Goal: Task Accomplishment & Management: Manage account settings

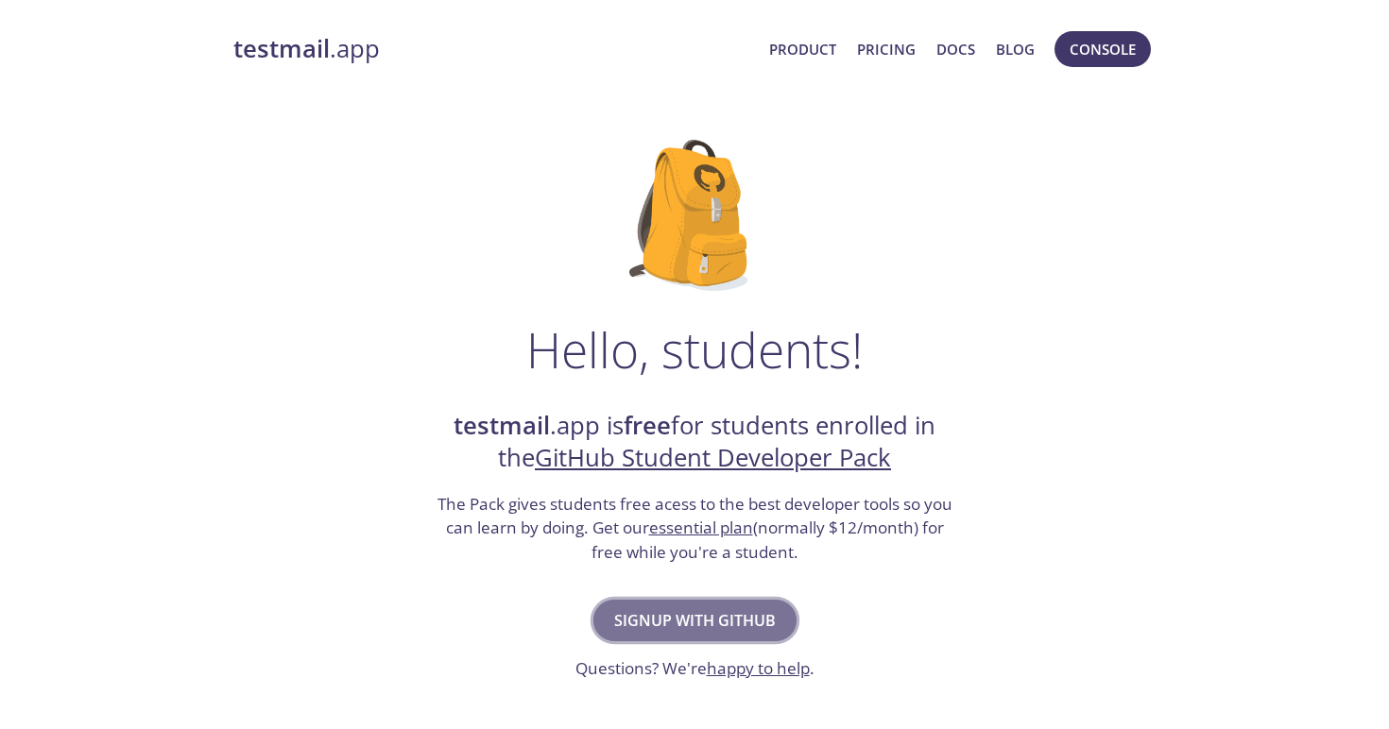
click at [623, 630] on span "Signup with GitHub" at bounding box center [695, 620] width 162 height 26
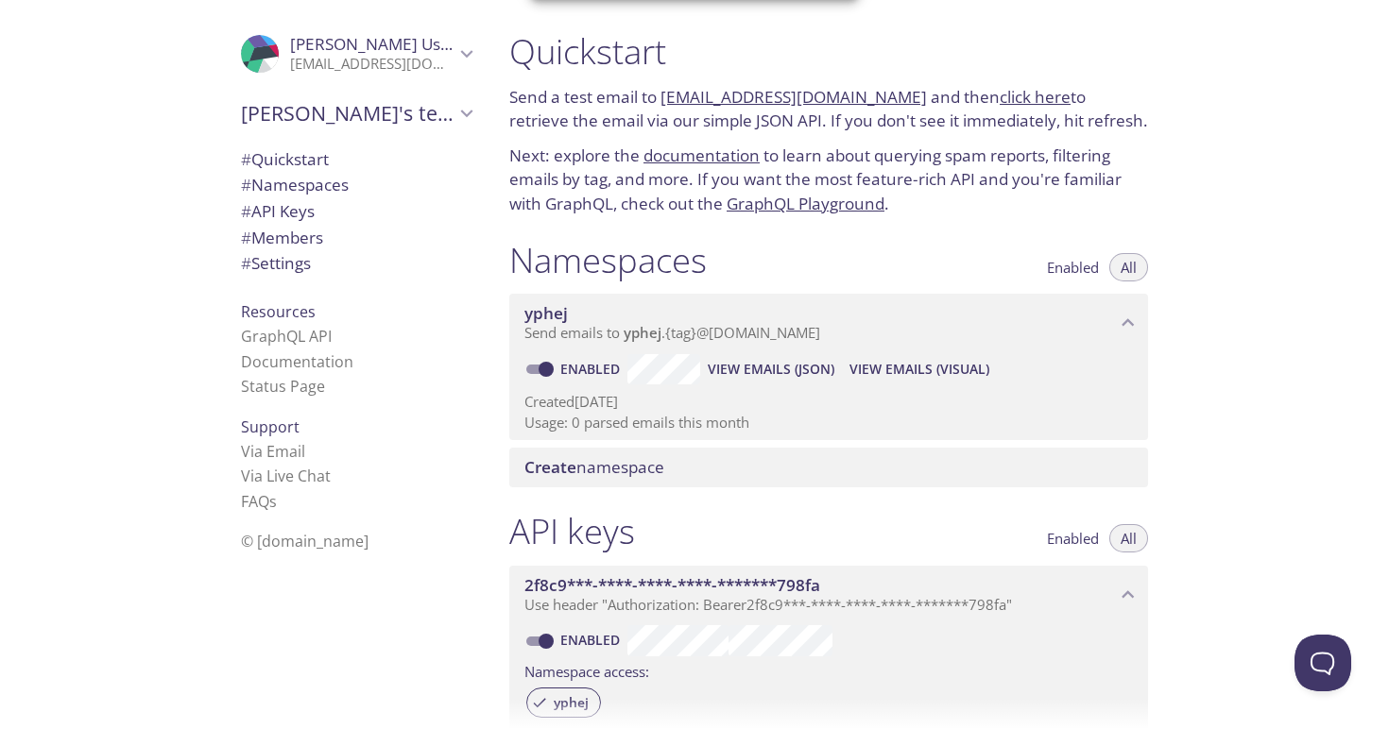
click at [334, 640] on div ".cls-1 { fill: #6d5ca8; } .cls-2 { fill: #3fc191; } .cls-3 { fill: #3b4752; } .…" at bounding box center [352, 364] width 283 height 729
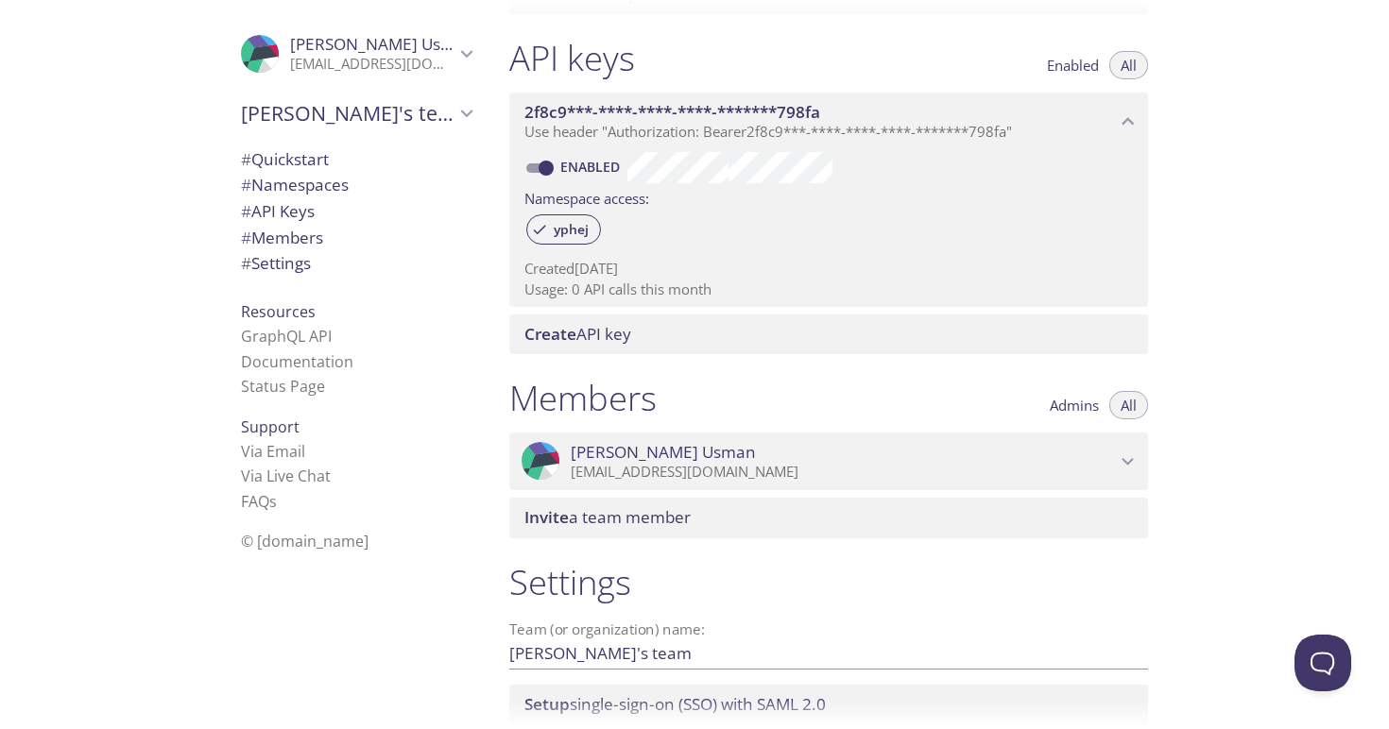
scroll to position [614, 0]
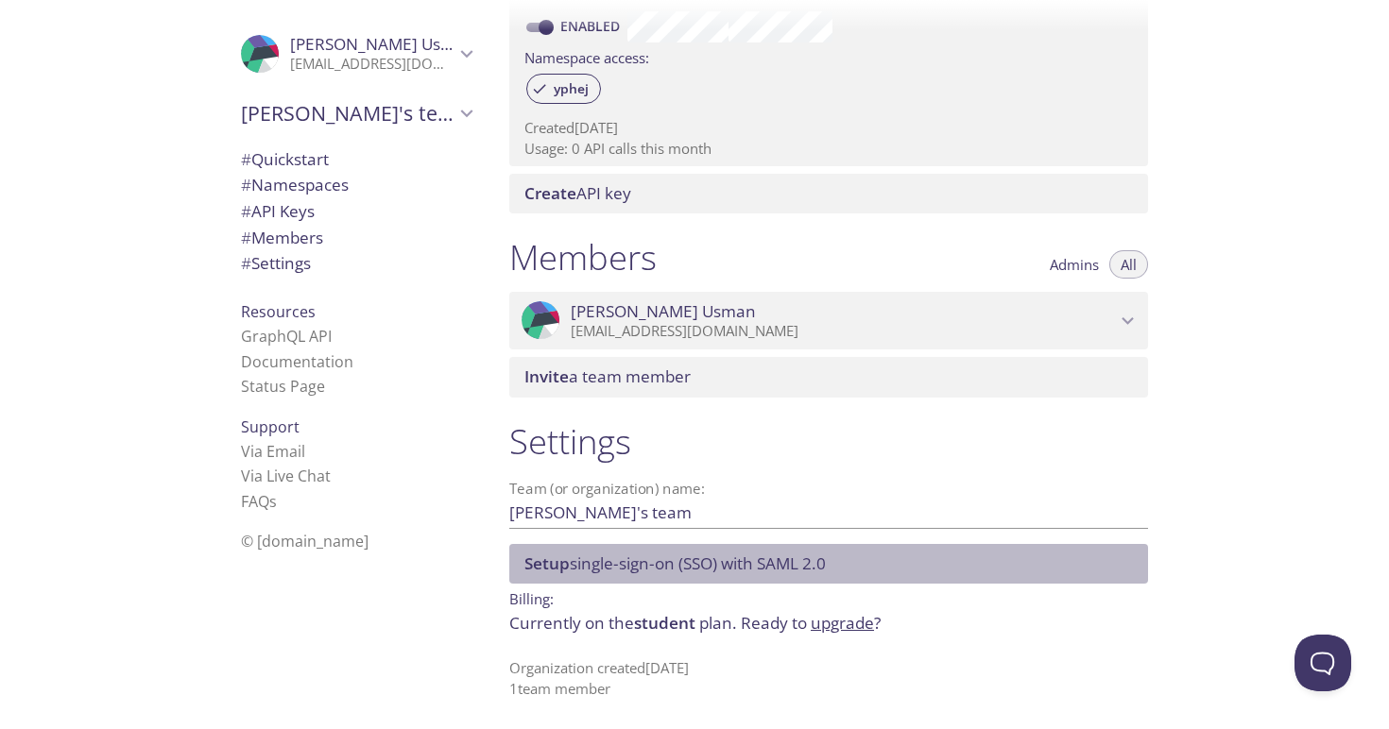
drag, startPoint x: 863, startPoint y: 577, endPoint x: 497, endPoint y: 574, distance: 365.6
click at [497, 574] on div "Settings Team (or organization) name: Haseeb's team Save Setup single-sign-on (…" at bounding box center [828, 559] width 669 height 301
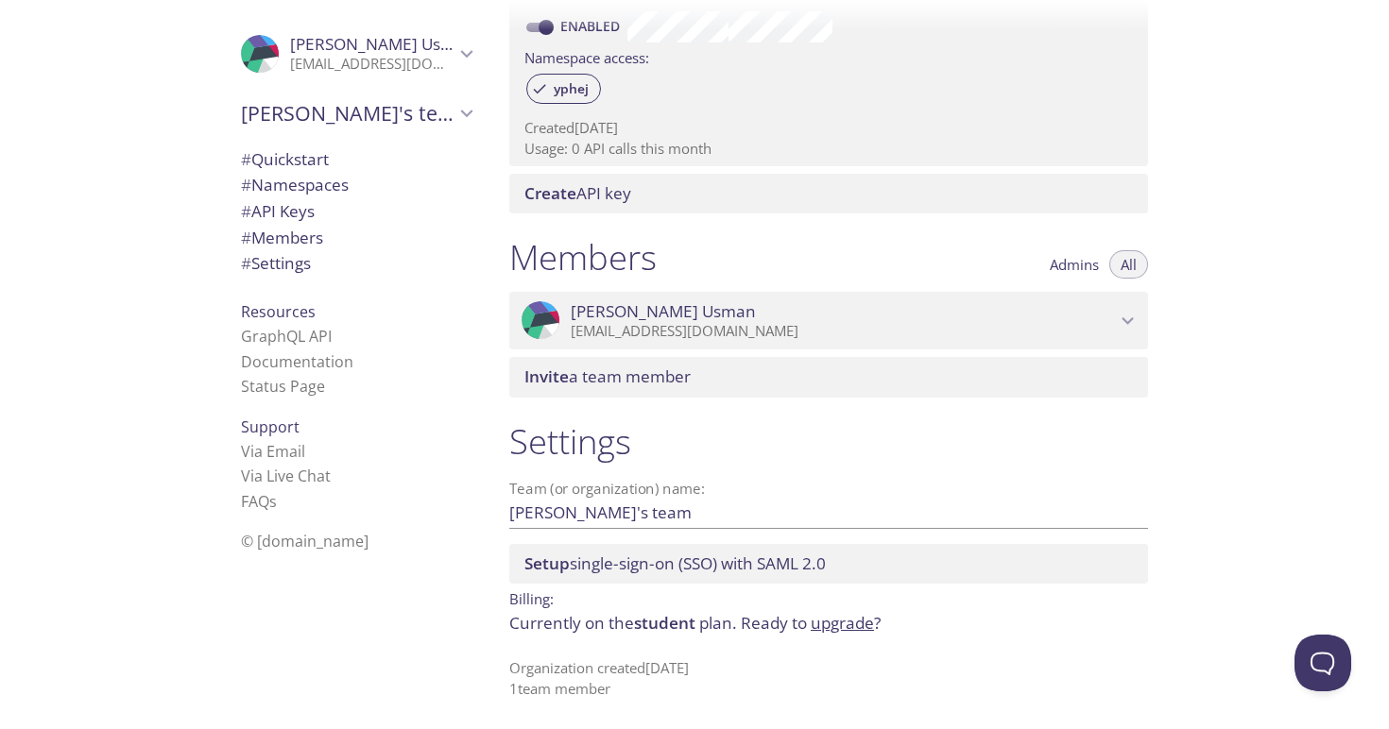
click at [337, 659] on div ".cls-1 { fill: #6d5ca8; } .cls-2 { fill: #3fc191; } .cls-3 { fill: #3b4752; } .…" at bounding box center [352, 364] width 283 height 729
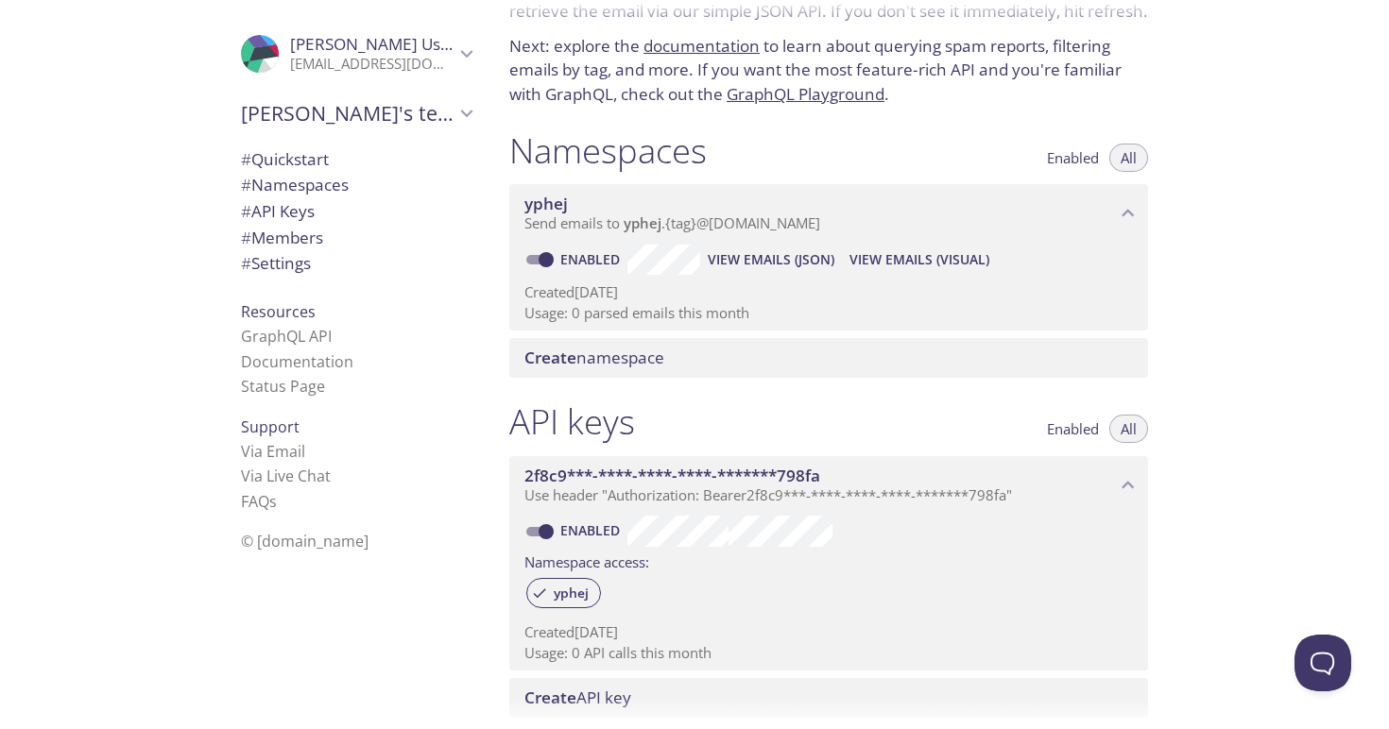
scroll to position [109, 0]
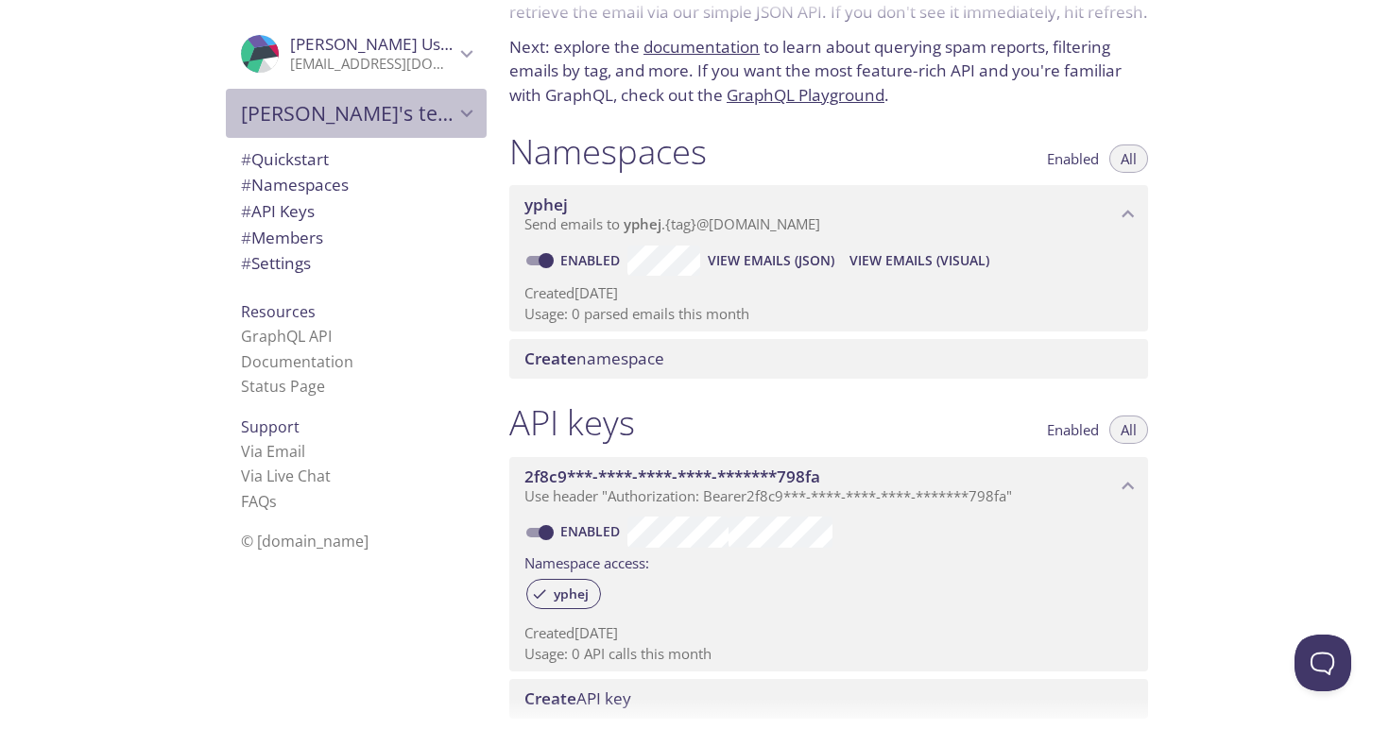
click at [293, 135] on div "Haseeb's team" at bounding box center [356, 113] width 261 height 49
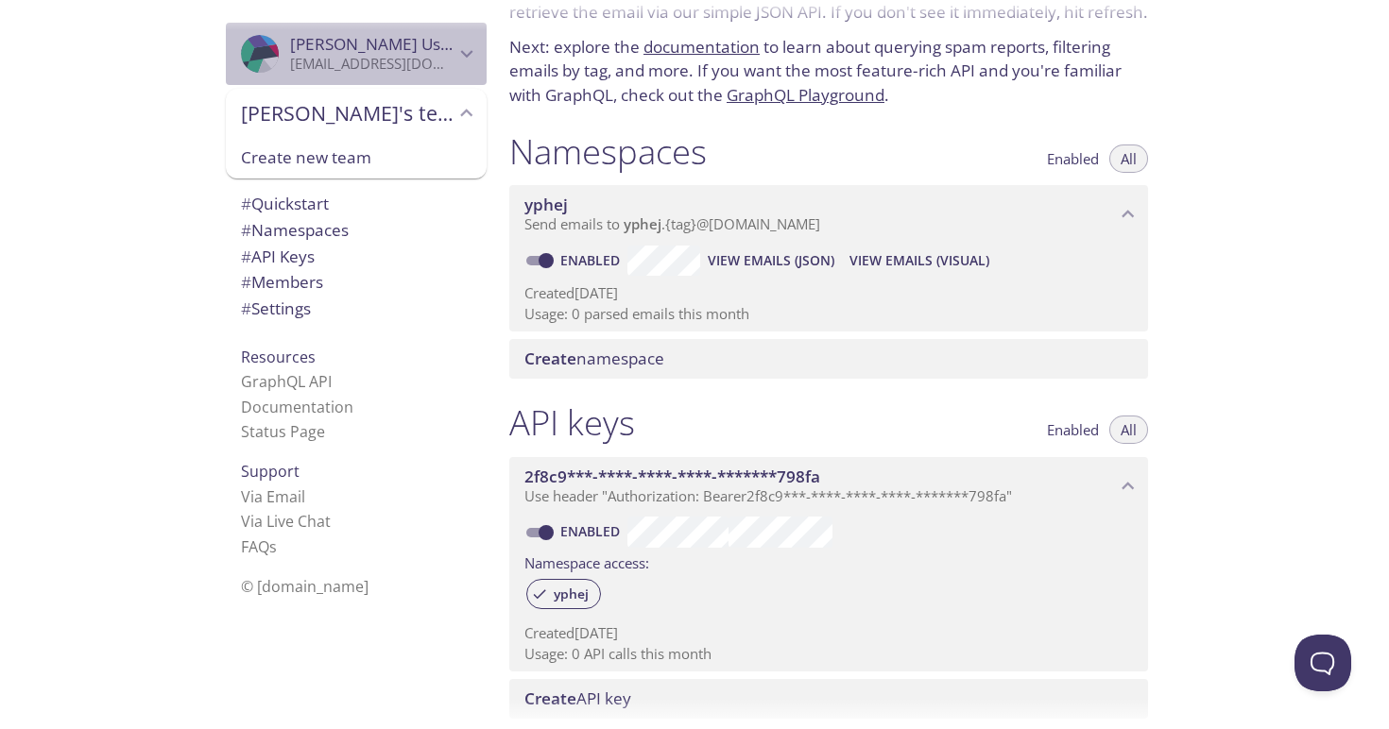
click at [332, 64] on p "haseebusman030576@gmail.com" at bounding box center [372, 64] width 164 height 19
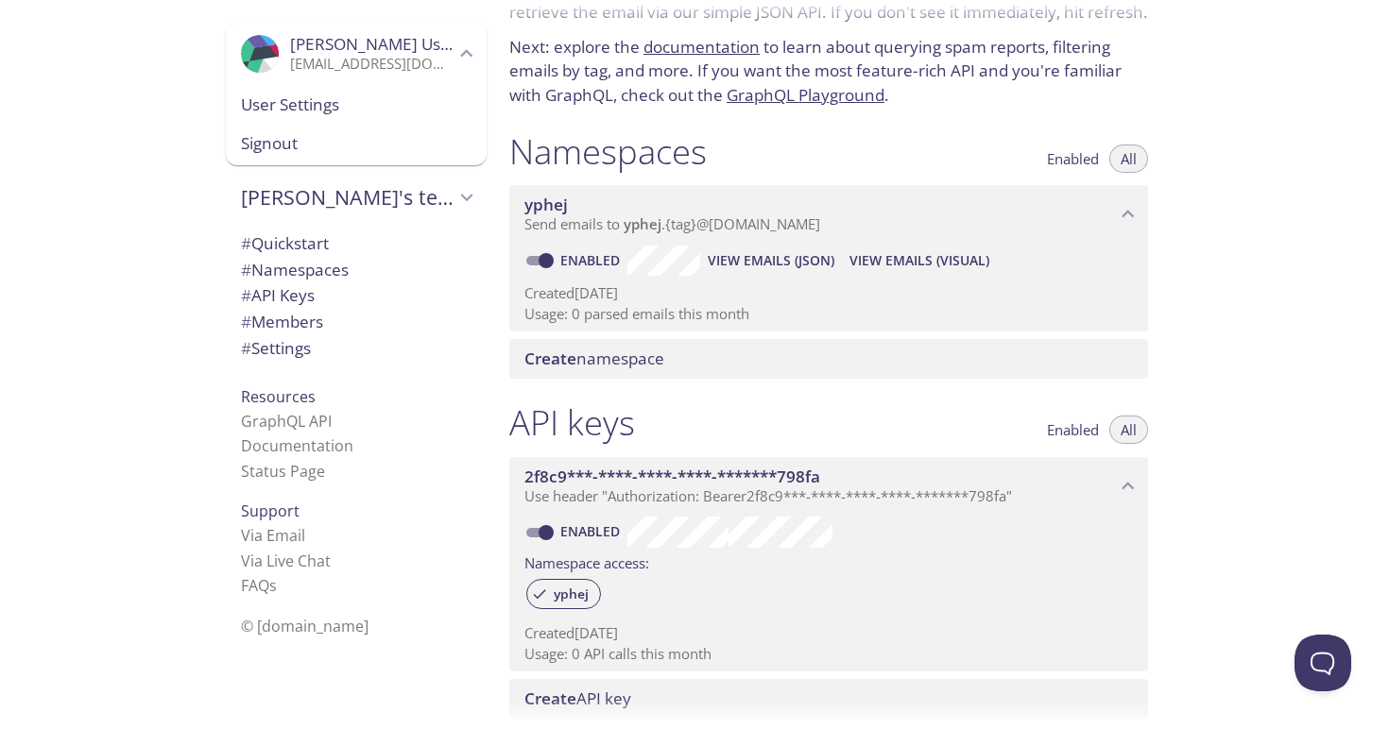
click at [179, 499] on div ".cls-1 { fill: #6d5ca8; } .cls-2 { fill: #3fc191; } .cls-3 { fill: #3b4752; } .…" at bounding box center [247, 364] width 494 height 729
click at [64, 503] on div ".cls-1 { fill: #6d5ca8; } .cls-2 { fill: #3fc191; } .cls-3 { fill: #3b4752; } .…" at bounding box center [247, 364] width 494 height 729
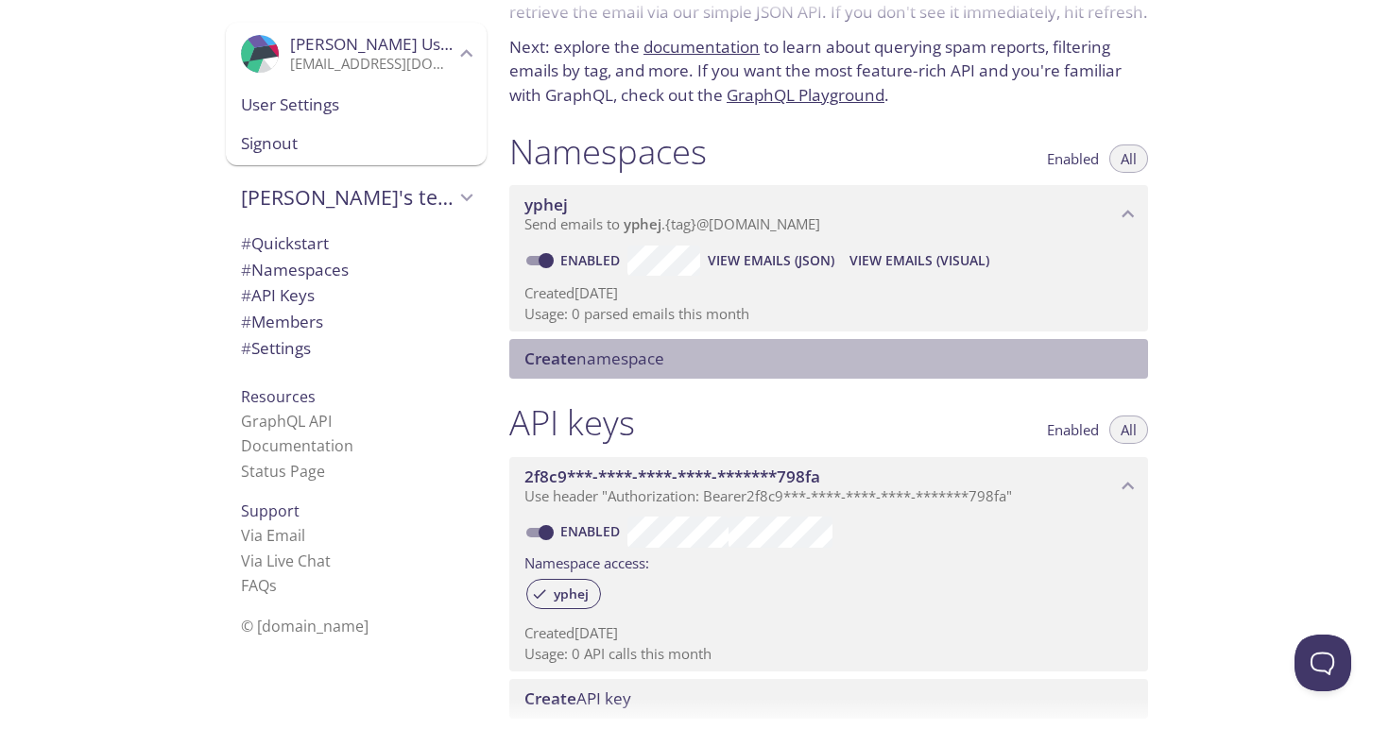
click at [664, 364] on span "Create namespace" at bounding box center [594, 359] width 140 height 22
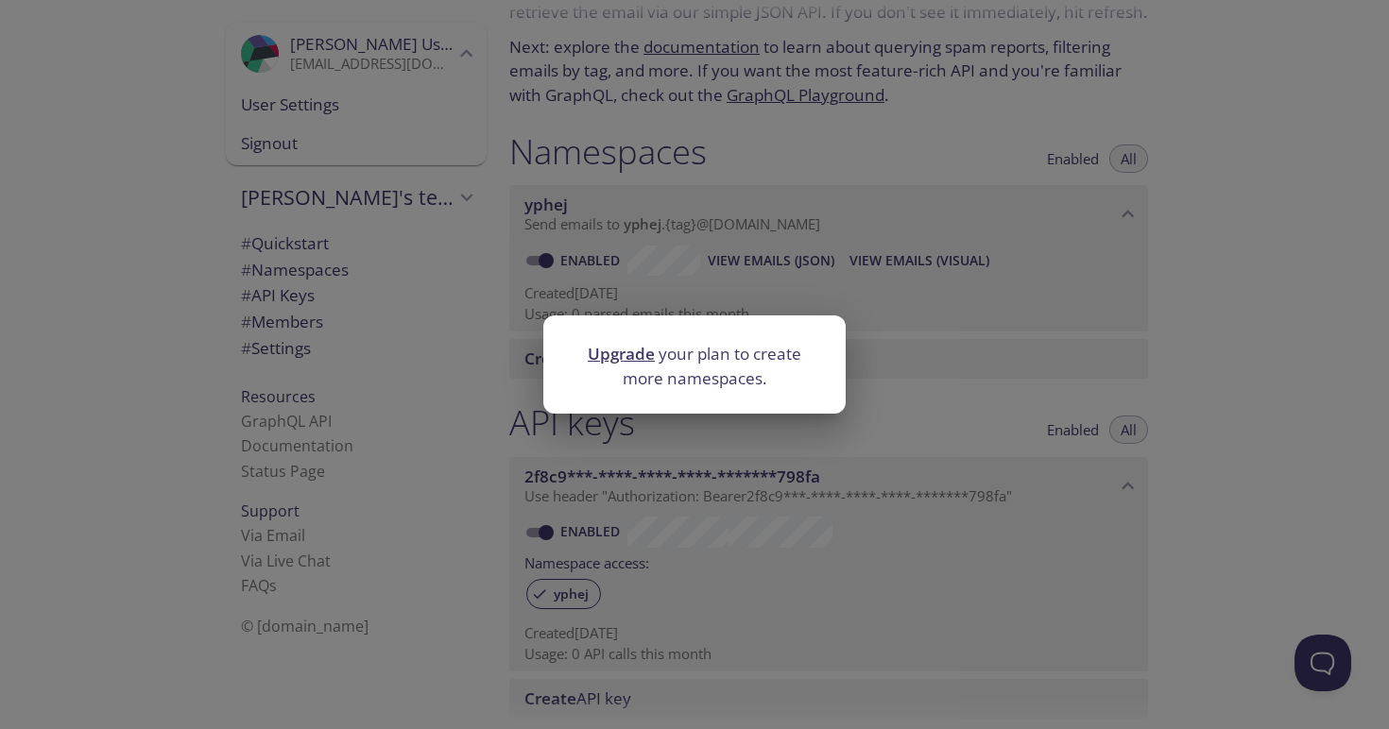
click at [1028, 354] on div "Upgrade your plan to create more namespaces." at bounding box center [694, 364] width 1389 height 729
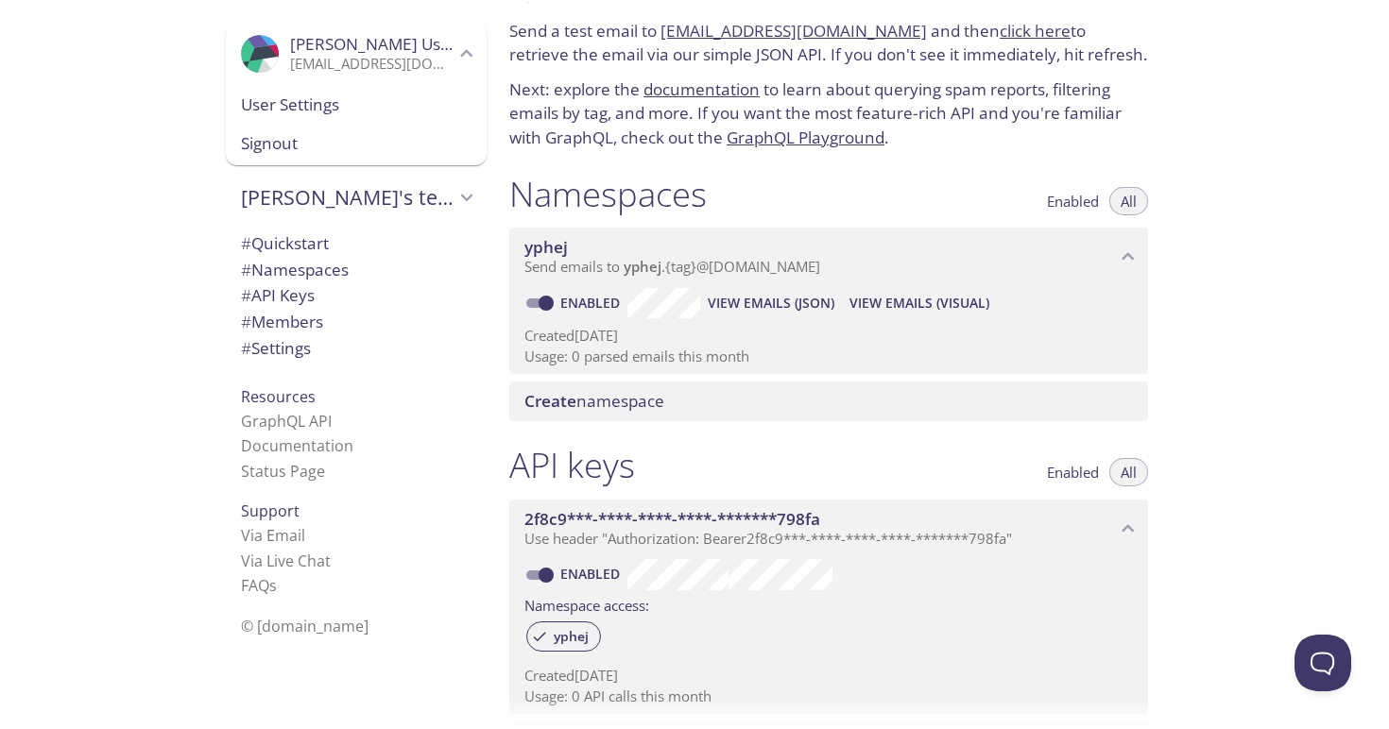
scroll to position [0, 0]
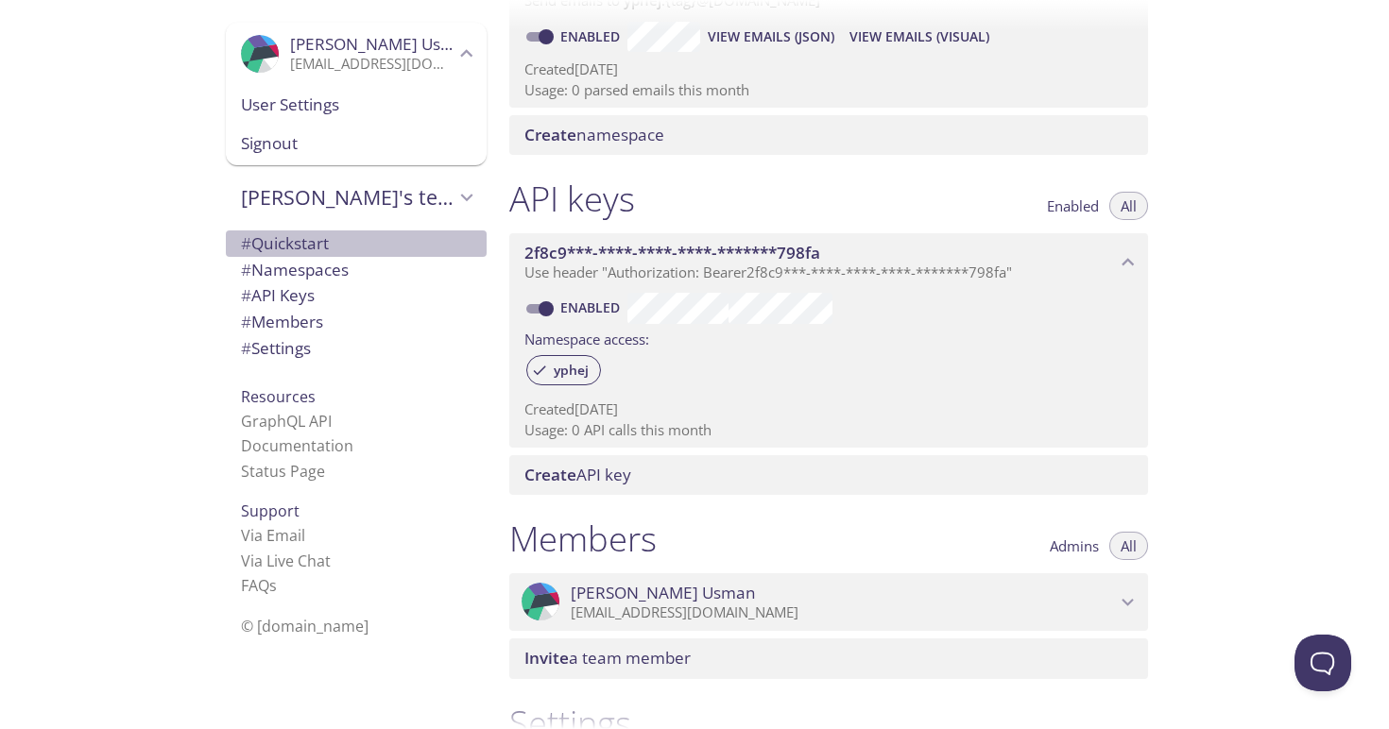
click at [354, 248] on span "# Quickstart" at bounding box center [356, 243] width 231 height 25
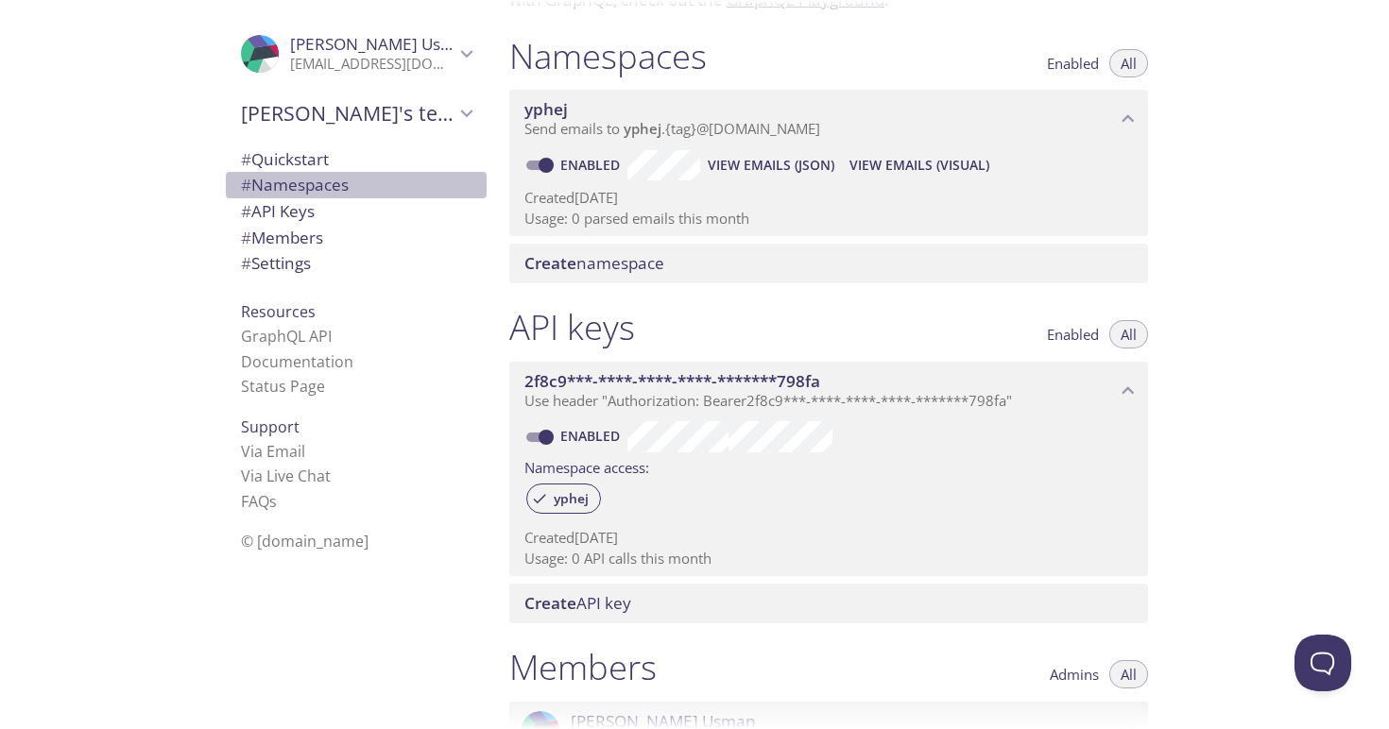
click at [307, 183] on span "# Namespaces" at bounding box center [295, 185] width 108 height 22
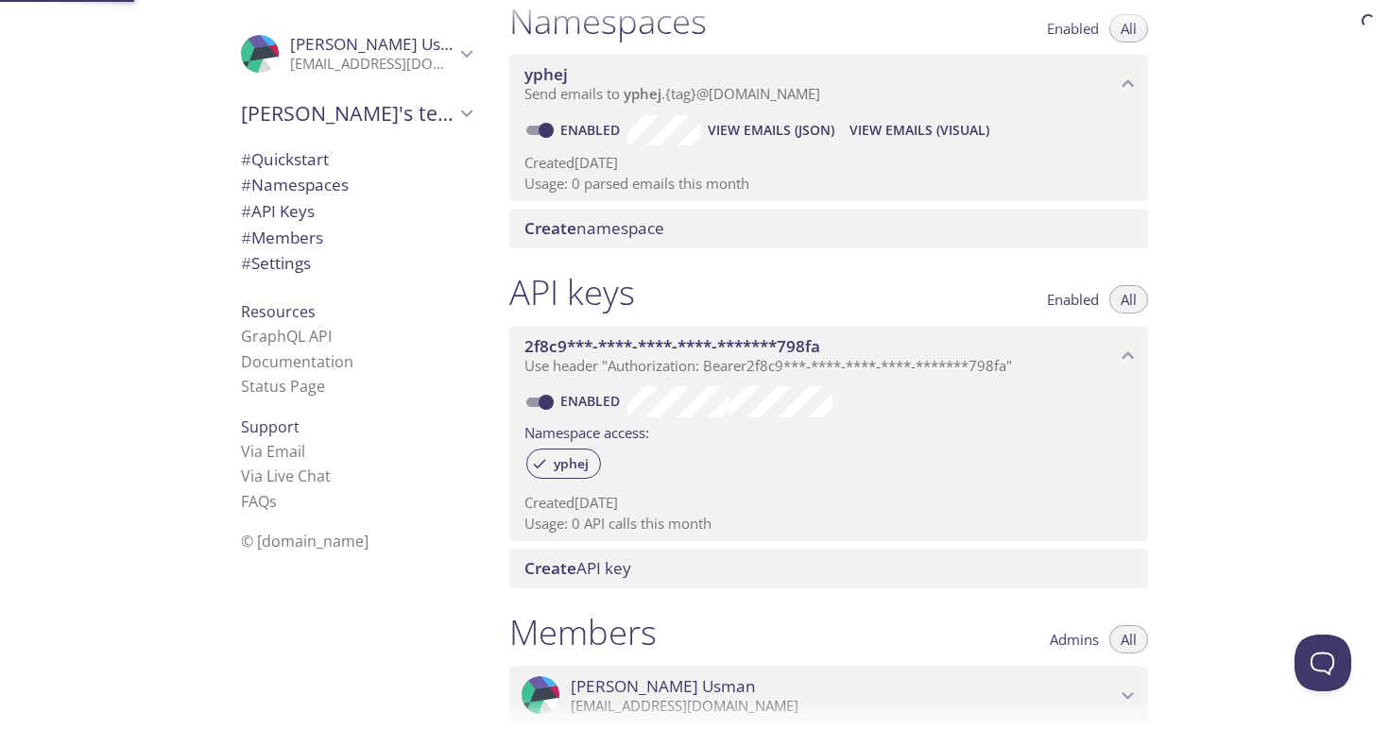
click at [307, 211] on span "# API Keys" at bounding box center [278, 211] width 74 height 22
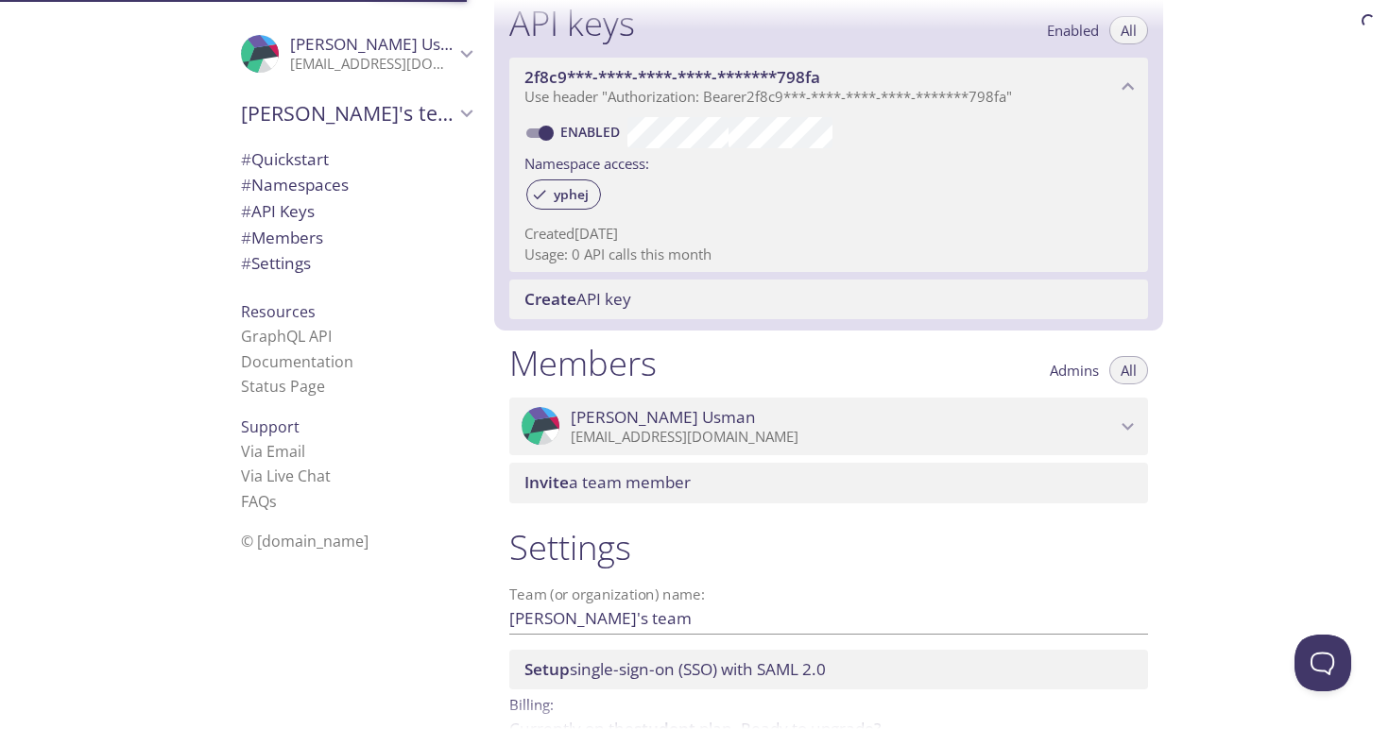
click at [307, 280] on div "# Quickstart # Namespaces # API Keys # Members # Settings" at bounding box center [356, 217] width 261 height 150
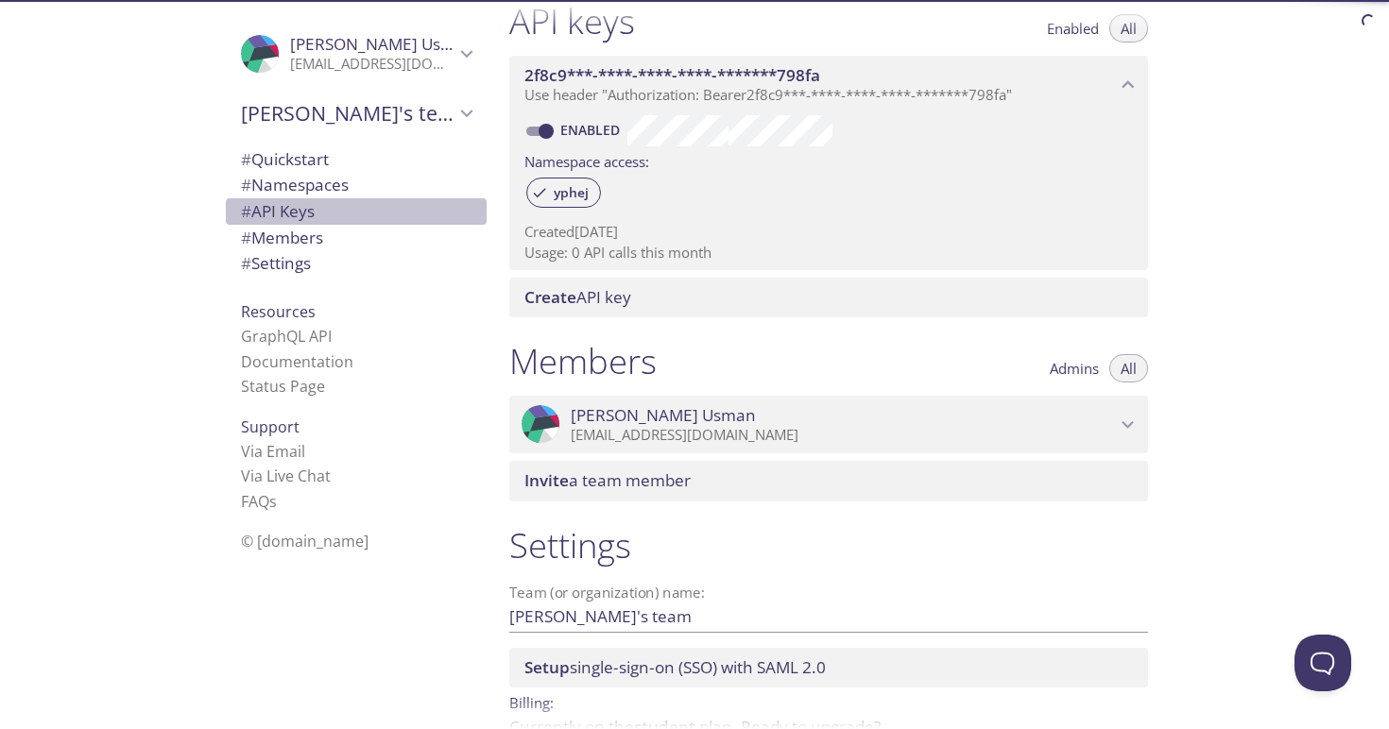
click at [304, 206] on span "# API Keys" at bounding box center [278, 211] width 74 height 22
click at [304, 243] on span "# Members" at bounding box center [282, 238] width 82 height 22
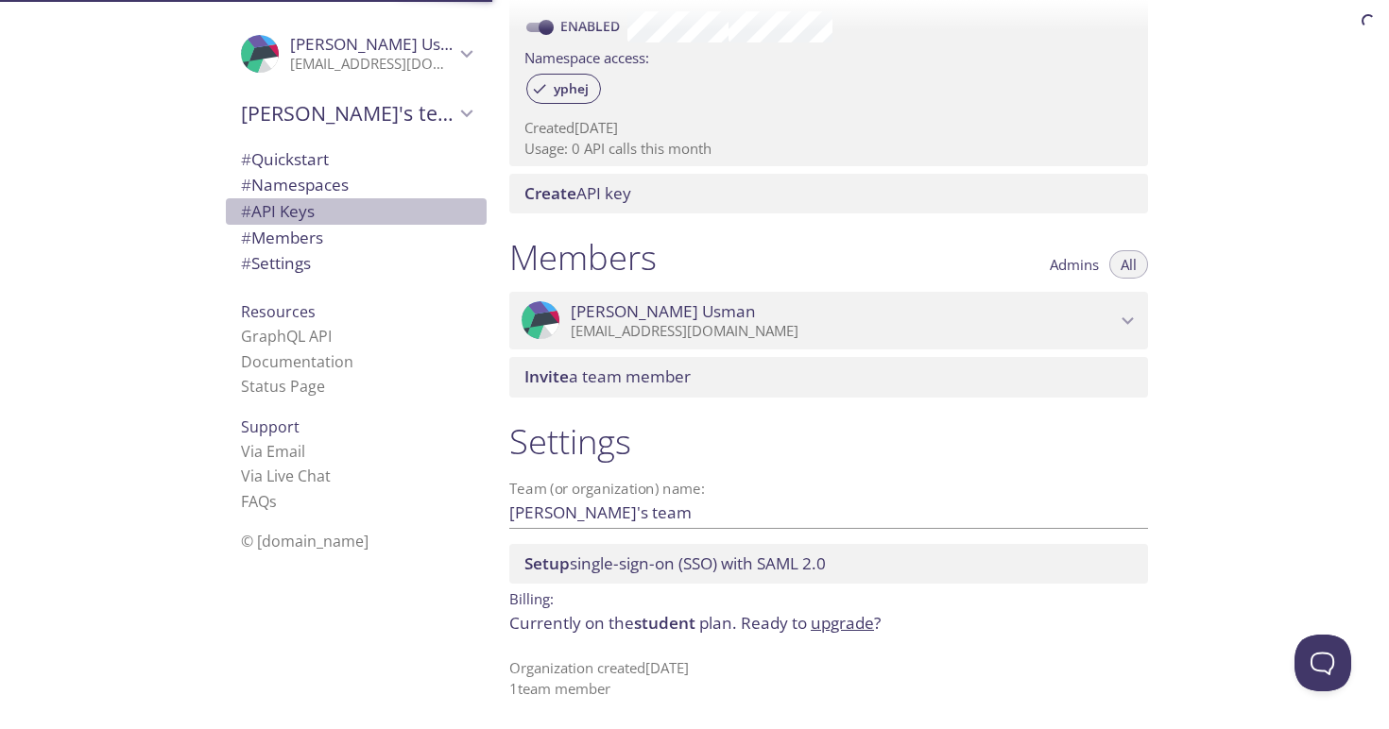
click at [303, 207] on span "# API Keys" at bounding box center [278, 211] width 74 height 22
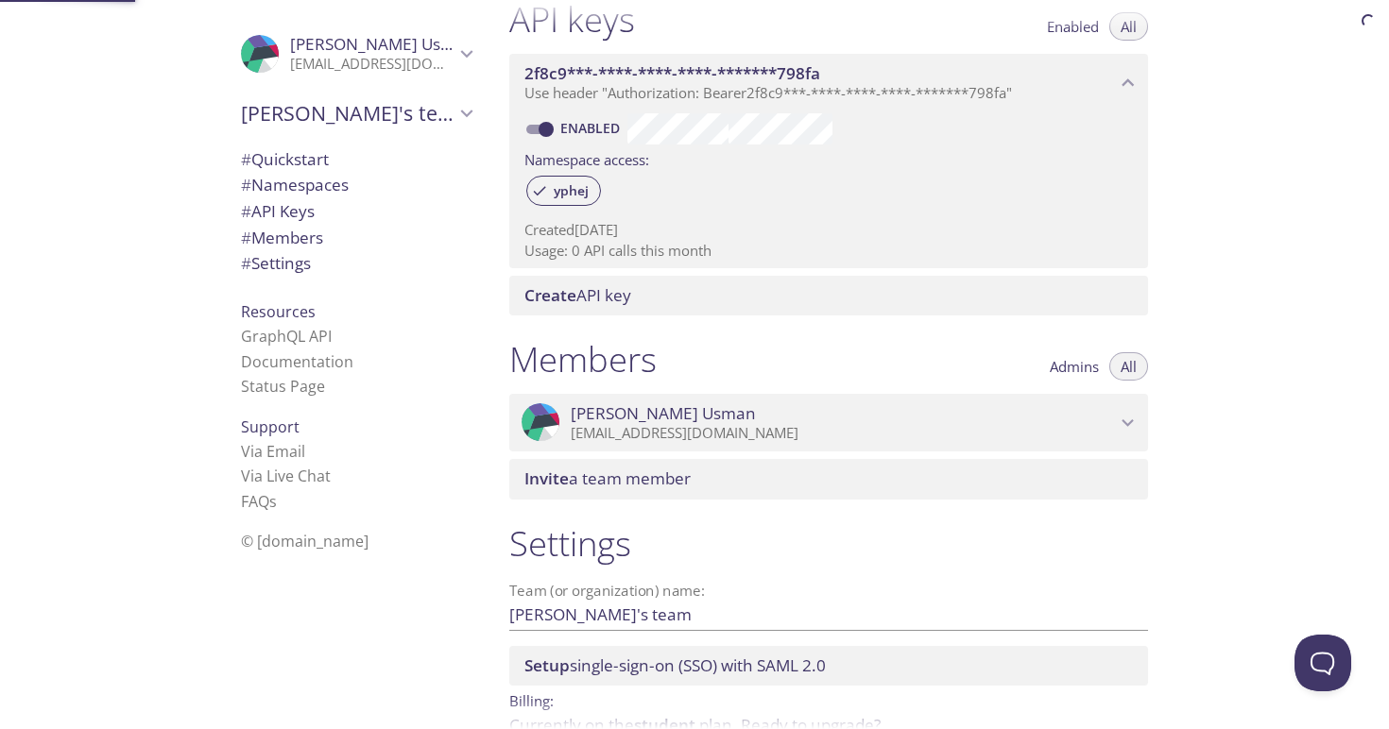
scroll to position [510, 0]
